Goal: Task Accomplishment & Management: Complete application form

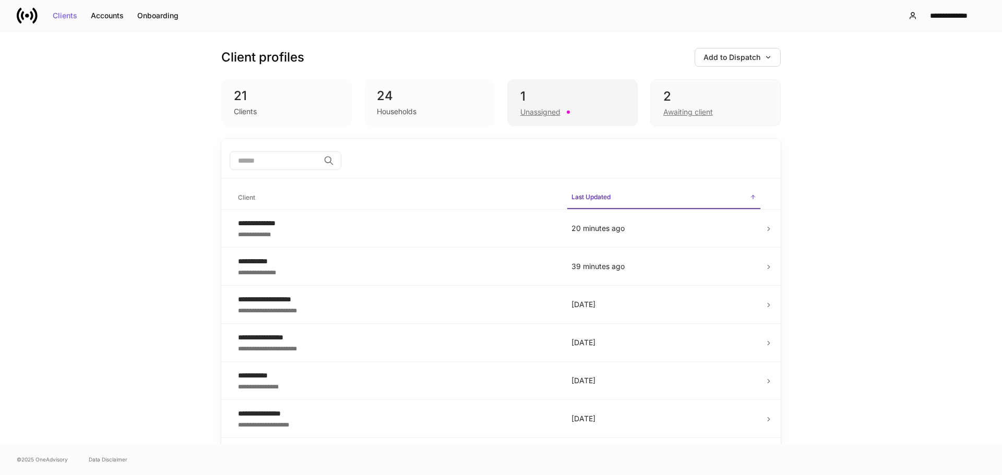
click at [536, 93] on div "1" at bounding box center [572, 96] width 104 height 17
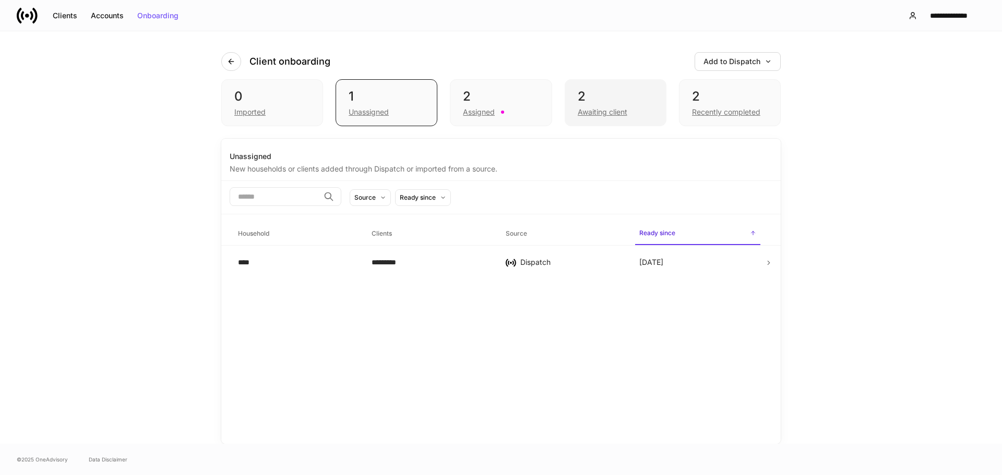
drag, startPoint x: 633, startPoint y: 93, endPoint x: 615, endPoint y: 94, distance: 18.3
click at [630, 93] on div "2" at bounding box center [616, 96] width 76 height 17
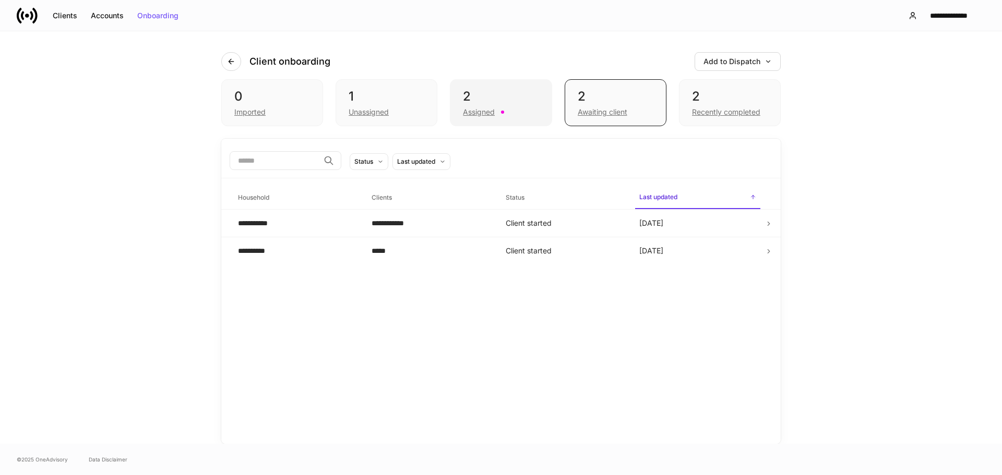
click at [509, 97] on div "2" at bounding box center [501, 96] width 76 height 17
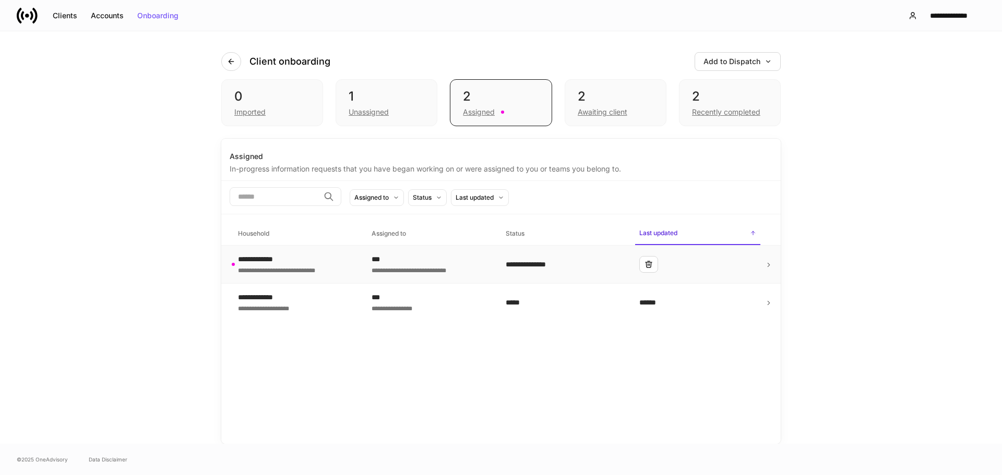
click at [744, 262] on div at bounding box center [697, 264] width 117 height 17
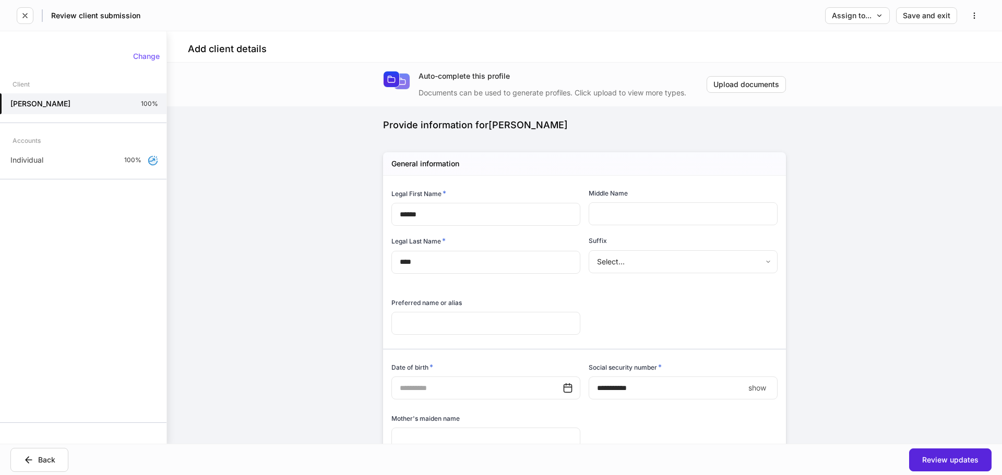
type input "**********"
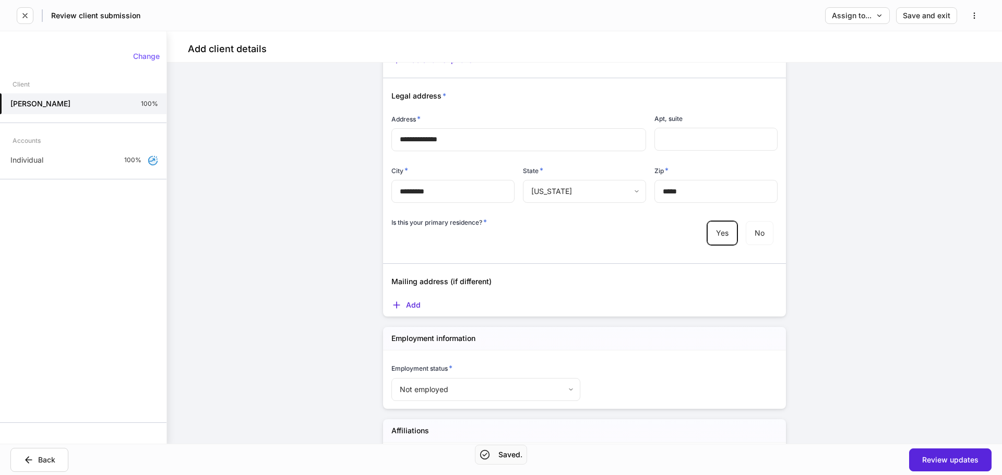
scroll to position [1076, 0]
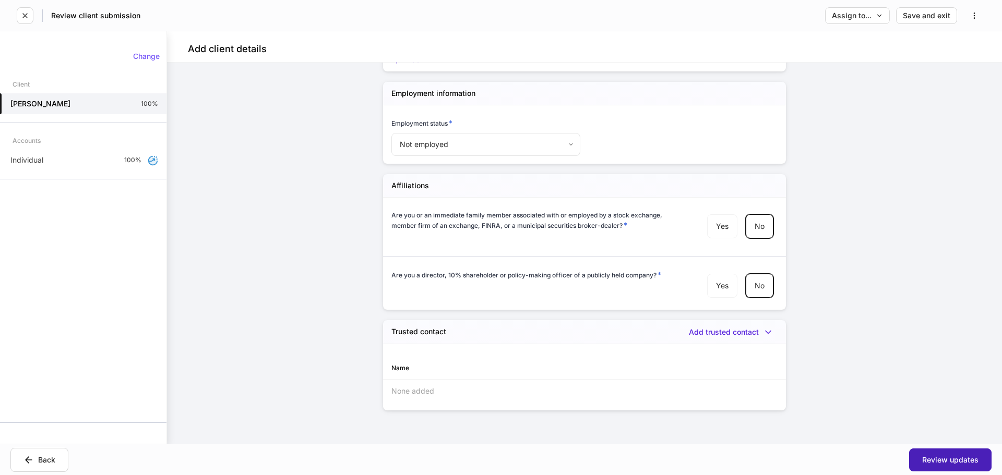
click at [936, 455] on button "Review updates" at bounding box center [950, 460] width 82 height 23
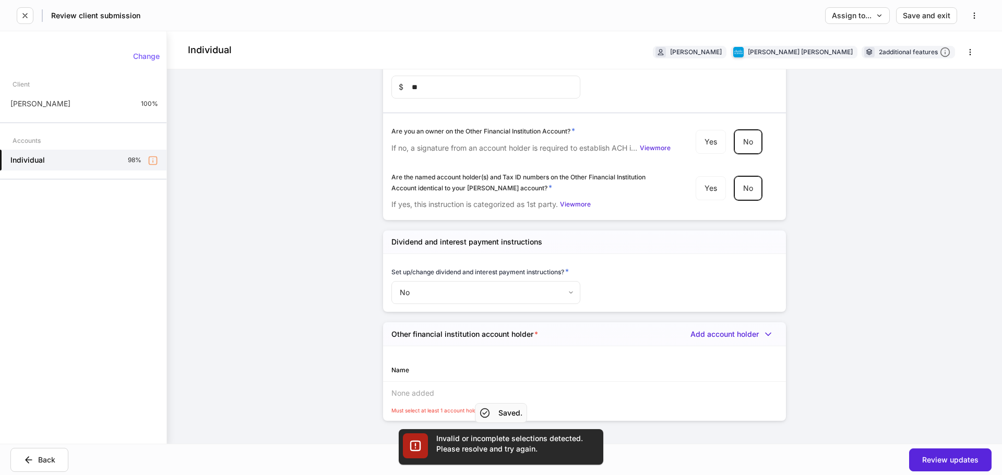
scroll to position [3799, 0]
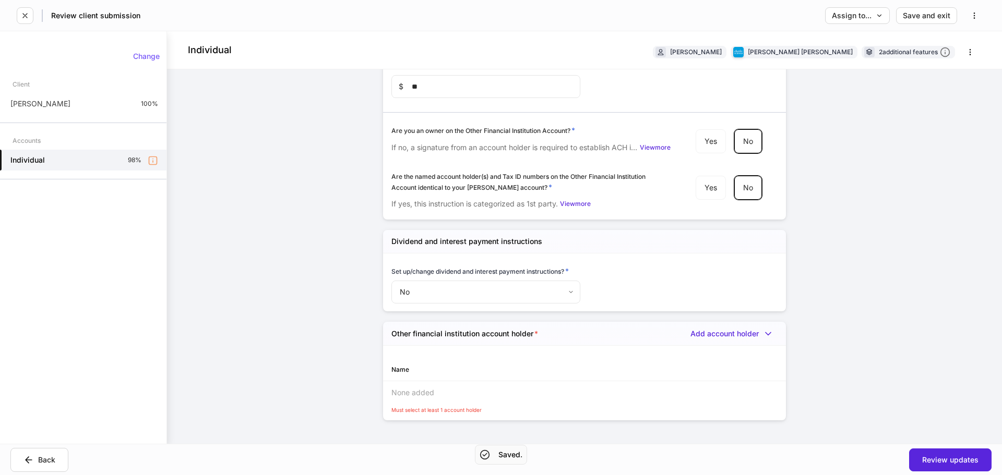
click at [407, 385] on div "None added" at bounding box center [584, 392] width 403 height 23
click at [408, 381] on div "None added" at bounding box center [584, 392] width 403 height 23
click at [729, 329] on div "Add account holder" at bounding box center [733, 334] width 87 height 10
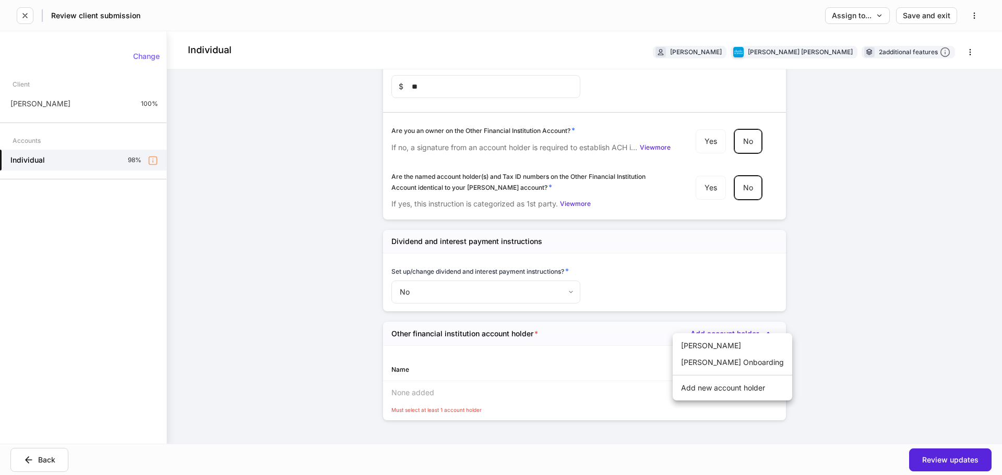
click at [827, 354] on div at bounding box center [501, 237] width 1002 height 475
click at [731, 332] on div "Other financial institution account holder * Add account holder" at bounding box center [584, 334] width 403 height 24
click at [729, 329] on div "Add account holder" at bounding box center [733, 334] width 87 height 10
click at [723, 345] on li "[PERSON_NAME]" at bounding box center [733, 346] width 120 height 17
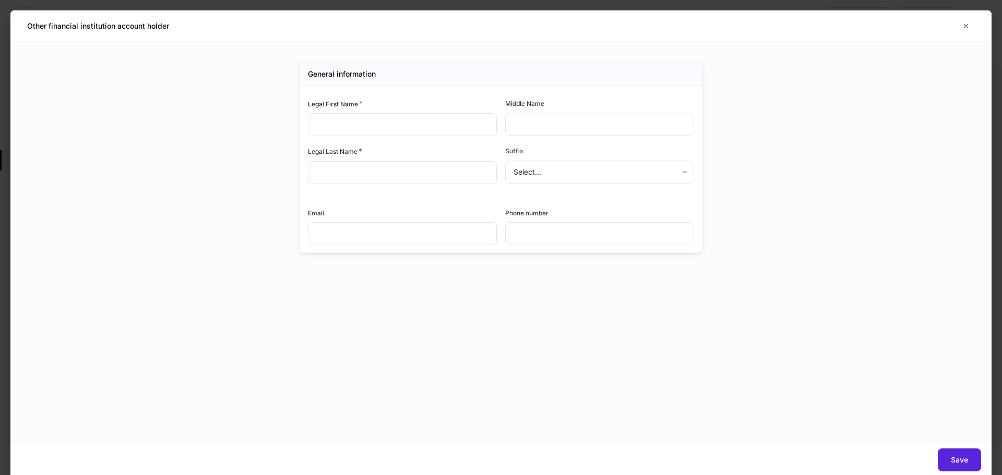
type input "*******"
click at [575, 165] on body "**********" at bounding box center [501, 237] width 1002 height 475
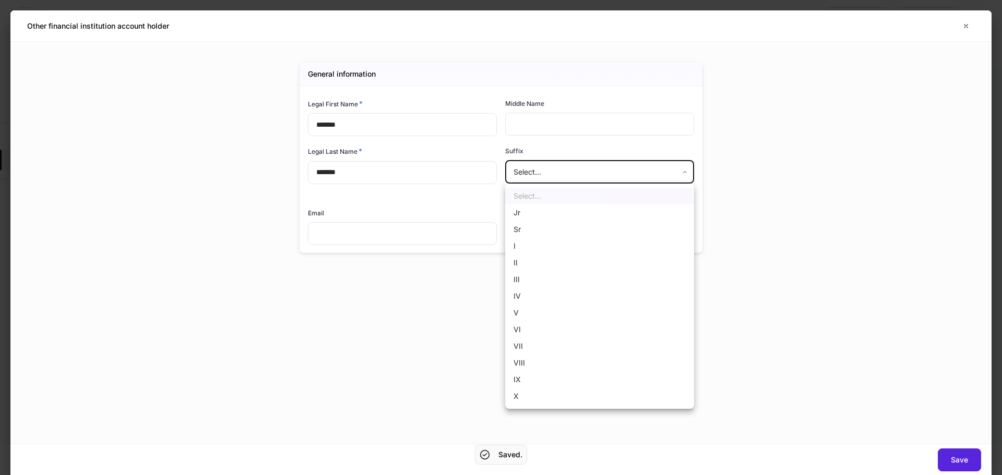
click at [848, 281] on div at bounding box center [501, 237] width 1002 height 475
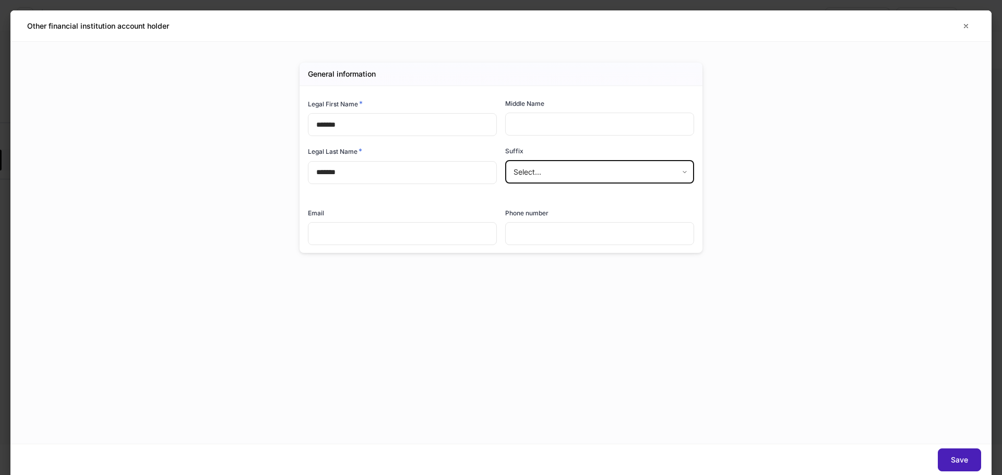
click at [961, 463] on div "Save" at bounding box center [959, 460] width 17 height 7
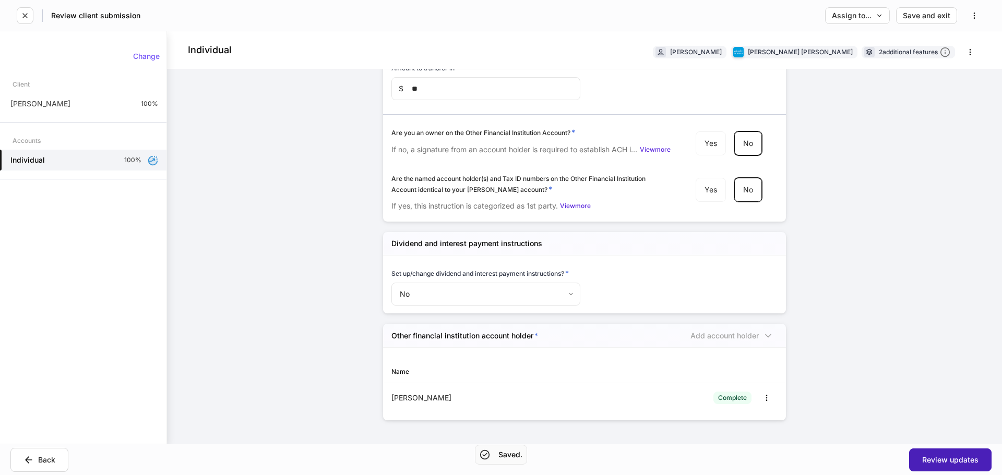
click at [948, 457] on div "Review updates" at bounding box center [950, 460] width 56 height 7
